Goal: Task Accomplishment & Management: Use online tool/utility

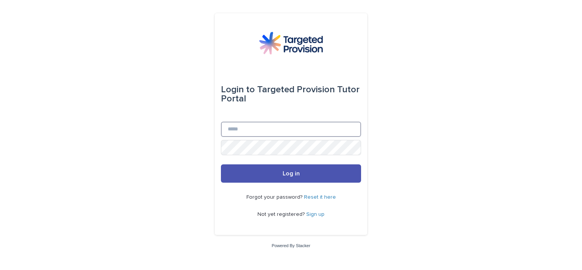
click at [255, 131] on input "Email" at bounding box center [291, 129] width 140 height 15
type input "**********"
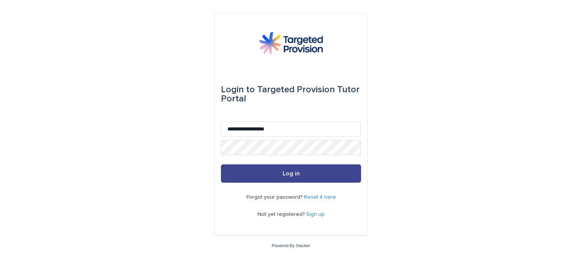
click at [293, 168] on button "Log in" at bounding box center [291, 173] width 140 height 18
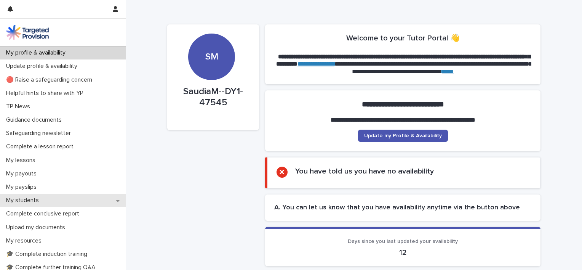
click at [30, 203] on p "My students" at bounding box center [24, 200] width 42 height 7
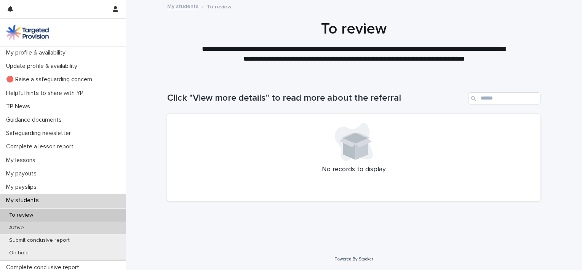
click at [30, 227] on div "Active" at bounding box center [63, 227] width 126 height 13
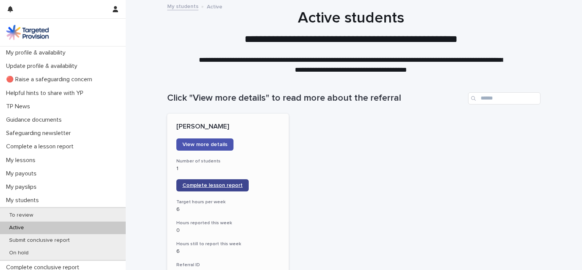
click at [227, 186] on span "Complete lesson report" at bounding box center [213, 185] width 60 height 5
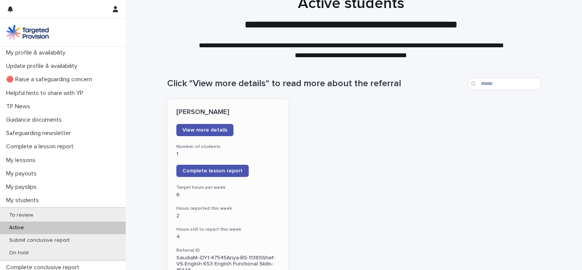
scroll to position [5, 0]
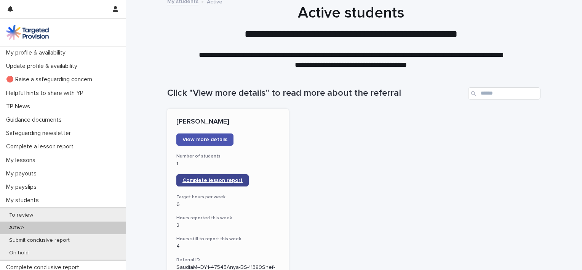
click at [206, 176] on link "Complete lesson report" at bounding box center [212, 180] width 72 height 12
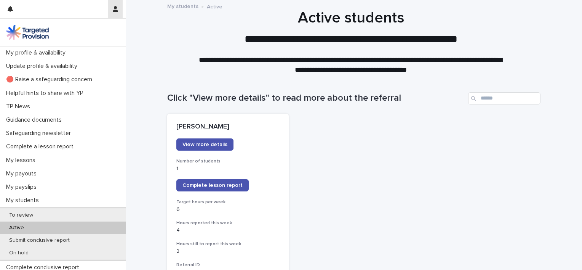
click at [113, 12] on icon "button" at bounding box center [115, 9] width 5 height 6
drag, startPoint x: 122, startPoint y: 119, endPoint x: 122, endPoint y: 138, distance: 18.7
click at [122, 138] on div at bounding box center [291, 135] width 582 height 270
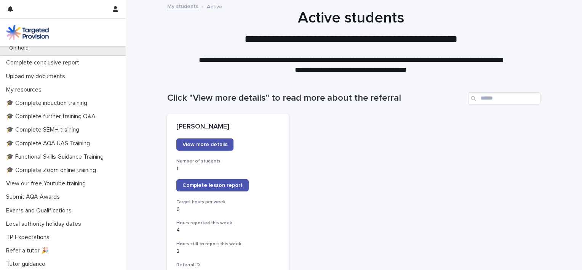
scroll to position [219, 0]
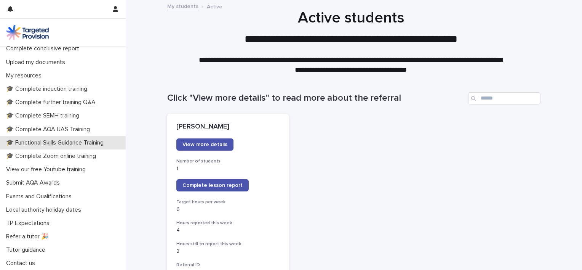
click at [87, 146] on p "🎓 Functional Skills Guidance Training" at bounding box center [56, 142] width 107 height 7
